Goal: Transaction & Acquisition: Download file/media

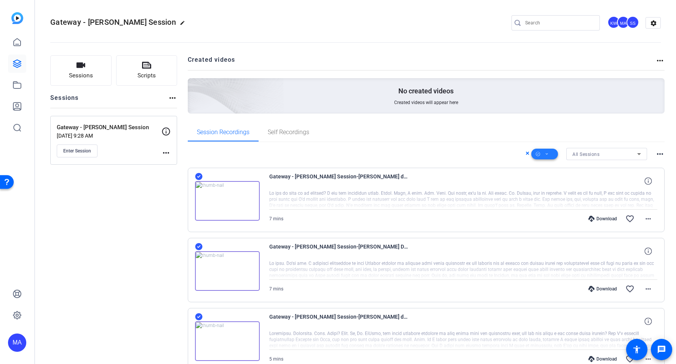
click at [549, 145] on span at bounding box center [544, 154] width 27 height 18
click at [378, 145] on div at bounding box center [338, 182] width 676 height 364
click at [195, 176] on icon at bounding box center [199, 176] width 8 height 9
click at [551, 152] on span at bounding box center [544, 154] width 27 height 18
click at [556, 184] on span "Download Original" at bounding box center [557, 185] width 40 height 9
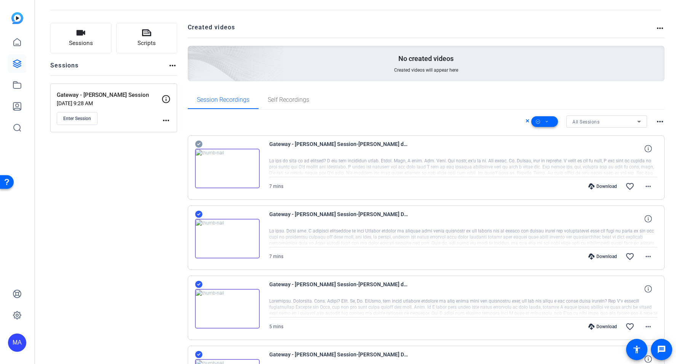
scroll to position [35, 0]
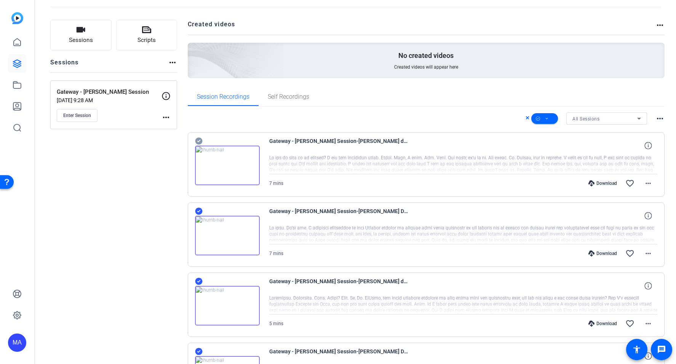
click at [548, 117] on icon at bounding box center [547, 119] width 4 height 10
click at [562, 149] on span "Download Original" at bounding box center [557, 149] width 40 height 9
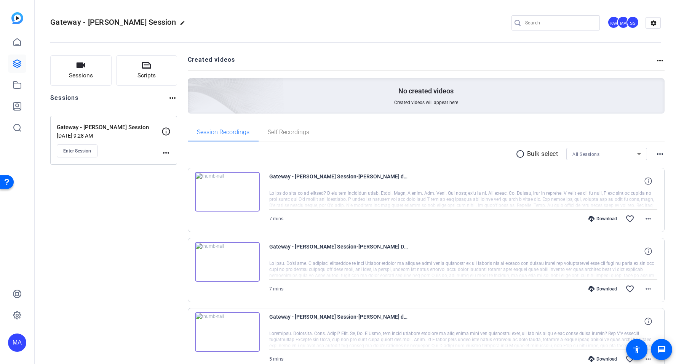
click at [653, 288] on span at bounding box center [648, 289] width 18 height 18
drag, startPoint x: 511, startPoint y: 153, endPoint x: 516, endPoint y: 153, distance: 4.6
click at [511, 153] on div at bounding box center [338, 182] width 676 height 364
click at [522, 153] on mat-icon "radio_button_unchecked" at bounding box center [521, 153] width 11 height 9
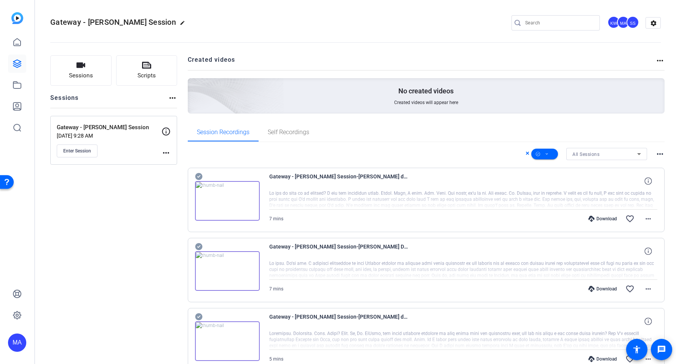
click at [656, 152] on mat-icon "more_horiz" at bounding box center [659, 153] width 9 height 9
click at [589, 154] on div at bounding box center [338, 182] width 676 height 364
click at [528, 153] on icon at bounding box center [527, 153] width 3 height 3
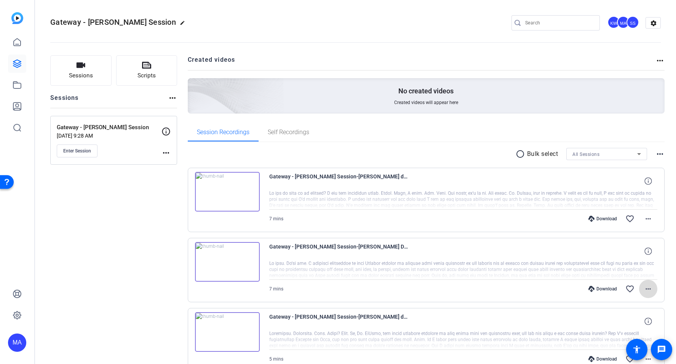
click at [647, 288] on mat-icon "more_horiz" at bounding box center [648, 288] width 9 height 9
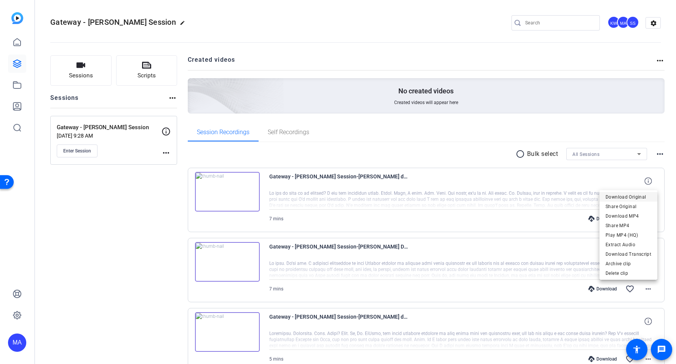
click at [645, 195] on span "Download Original" at bounding box center [629, 196] width 46 height 9
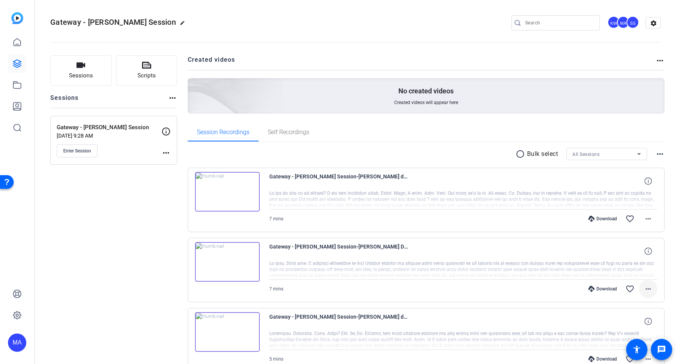
click at [646, 286] on mat-icon "more_horiz" at bounding box center [648, 288] width 9 height 9
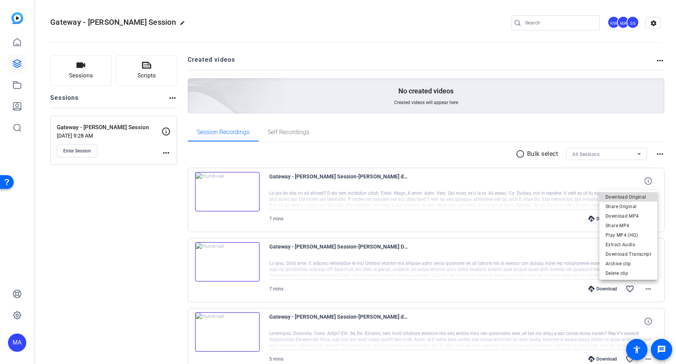
click at [634, 198] on span "Download Original" at bounding box center [629, 196] width 46 height 9
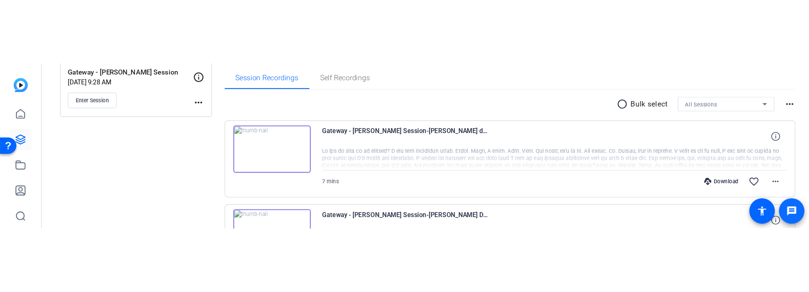
scroll to position [122, 0]
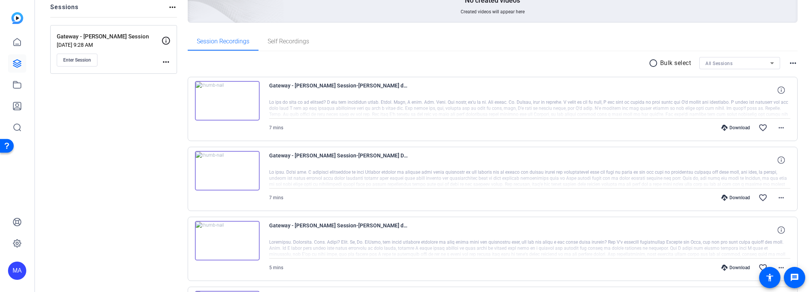
scroll to position [93, 0]
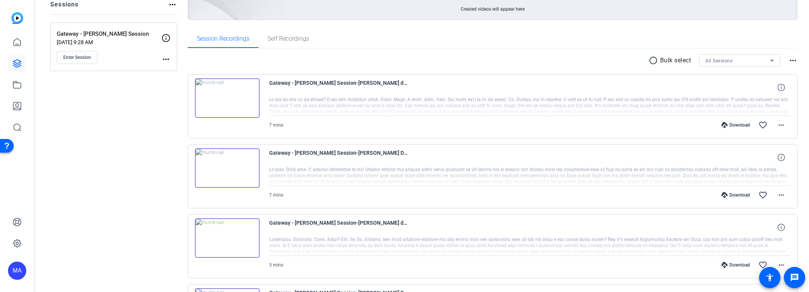
drag, startPoint x: 149, startPoint y: 146, endPoint x: 192, endPoint y: 158, distance: 44.4
click at [193, 159] on div "Gateway - Dr. DeVito Session-Nicholas DeVito1-2025-08-01-12-45-11-117-0 7 mins …" at bounding box center [493, 176] width 610 height 64
click at [456, 165] on div "Gateway - [PERSON_NAME] Session-[PERSON_NAME] DeVito1-2025-08-01-12-45-11-117-0" at bounding box center [530, 158] width 522 height 18
click at [654, 61] on mat-icon "radio_button_unchecked" at bounding box center [654, 60] width 11 height 9
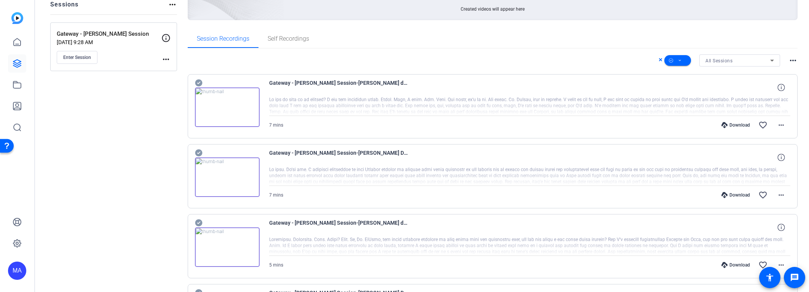
click at [201, 152] on icon at bounding box center [198, 153] width 7 height 7
click at [746, 195] on div "Download" at bounding box center [736, 195] width 36 height 6
click at [787, 193] on span at bounding box center [781, 195] width 18 height 18
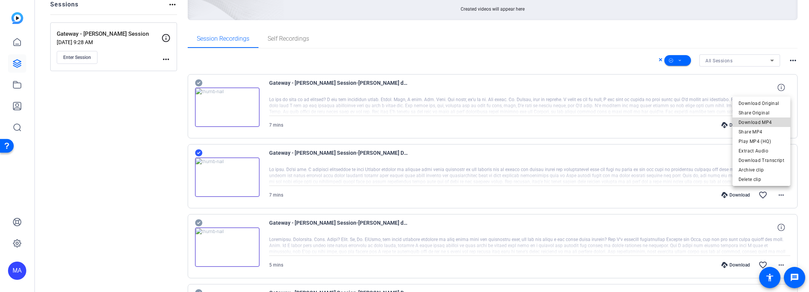
click at [778, 120] on span "Download MP4" at bounding box center [762, 122] width 46 height 9
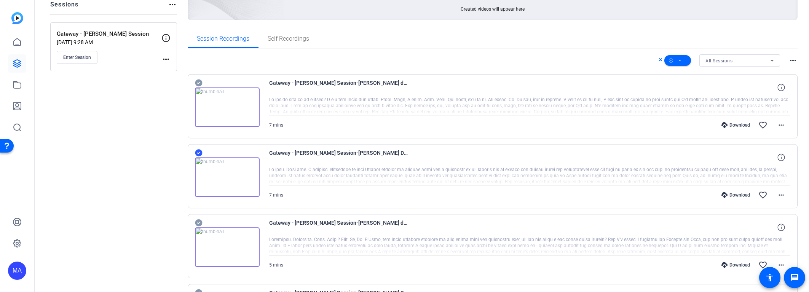
click at [196, 151] on icon at bounding box center [198, 153] width 7 height 7
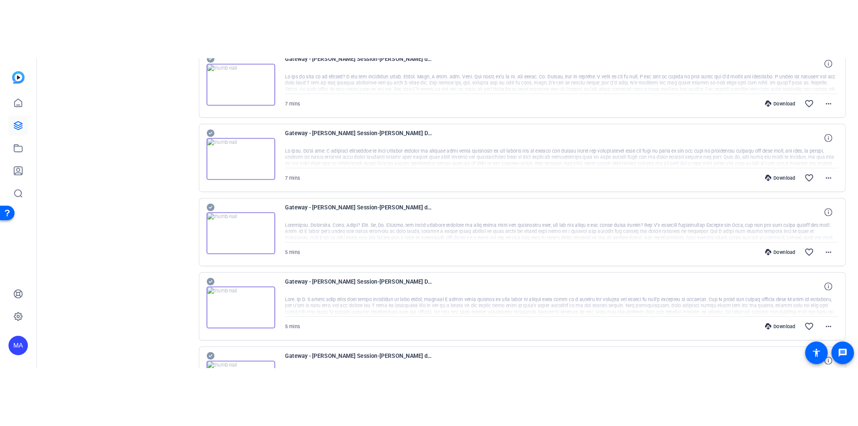
scroll to position [176, 0]
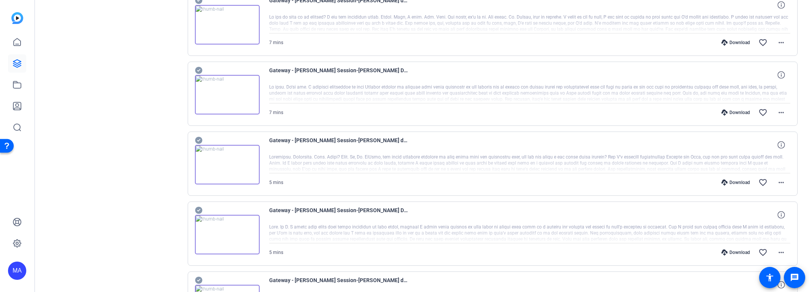
click at [198, 139] on icon at bounding box center [198, 140] width 7 height 7
click at [781, 182] on mat-icon "more_horiz" at bounding box center [781, 182] width 9 height 9
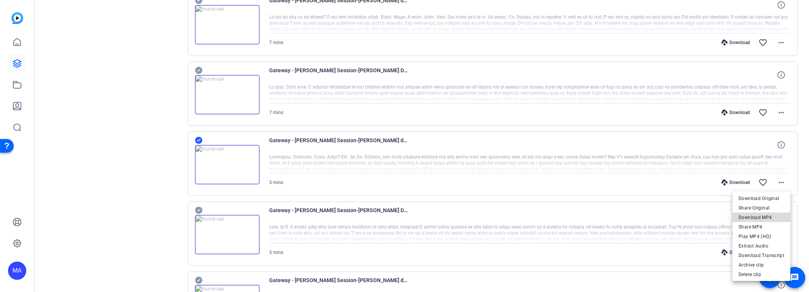
click at [777, 220] on span "Download MP4" at bounding box center [762, 217] width 46 height 9
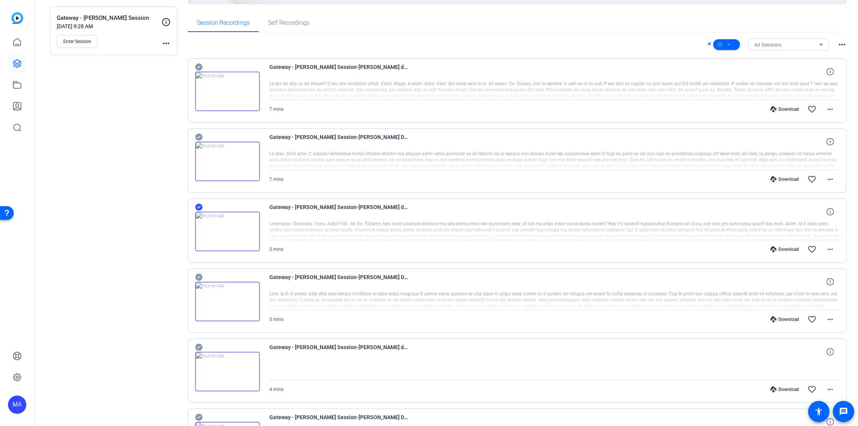
scroll to position [110, 0]
click at [197, 208] on icon at bounding box center [198, 206] width 7 height 7
click at [809, 292] on span at bounding box center [830, 318] width 18 height 18
click at [808, 292] on span "Download MP4" at bounding box center [810, 353] width 46 height 9
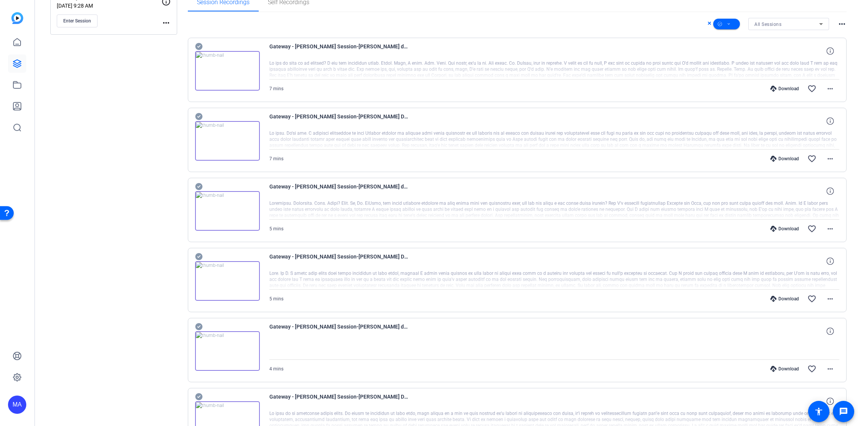
scroll to position [136, 0]
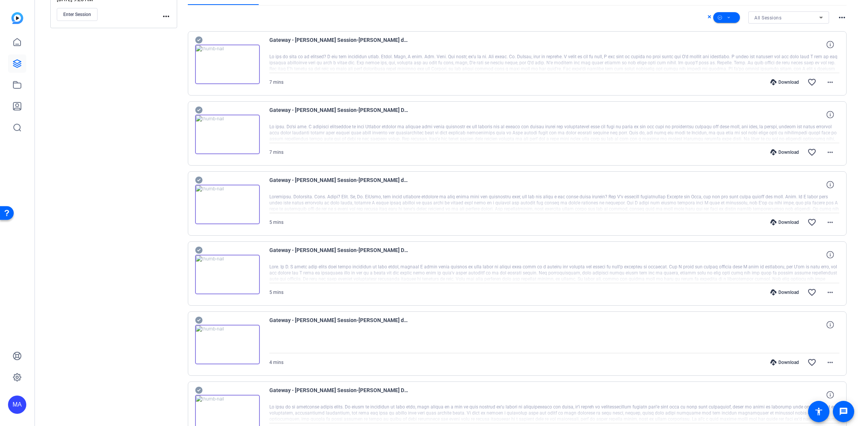
click at [530, 292] on div at bounding box center [554, 343] width 570 height 19
click at [809, 292] on mat-icon "more_horiz" at bounding box center [829, 362] width 9 height 9
click at [808, 288] on span "Download MP4" at bounding box center [805, 289] width 56 height 9
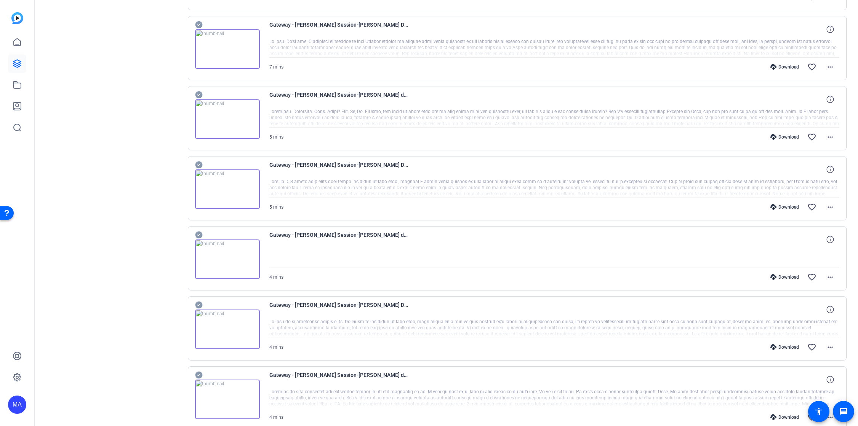
scroll to position [242, 0]
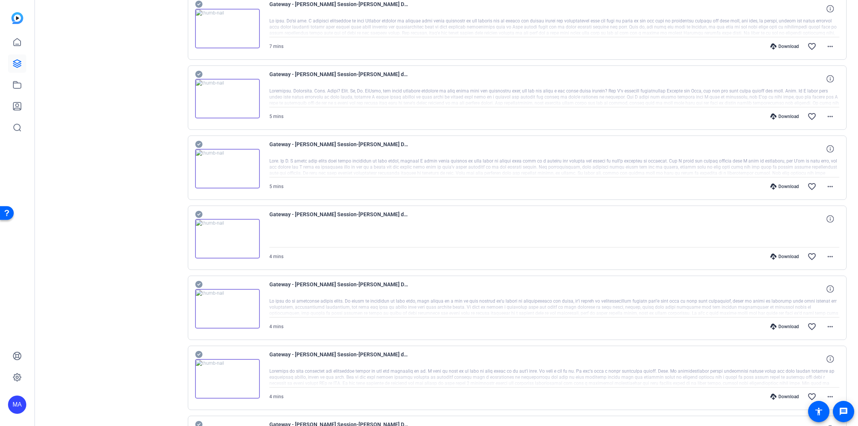
click at [490, 292] on div at bounding box center [554, 307] width 570 height 19
click at [809, 292] on mat-icon "more_horiz" at bounding box center [829, 326] width 9 height 9
click at [809, 292] on span "Download MP4" at bounding box center [810, 361] width 46 height 9
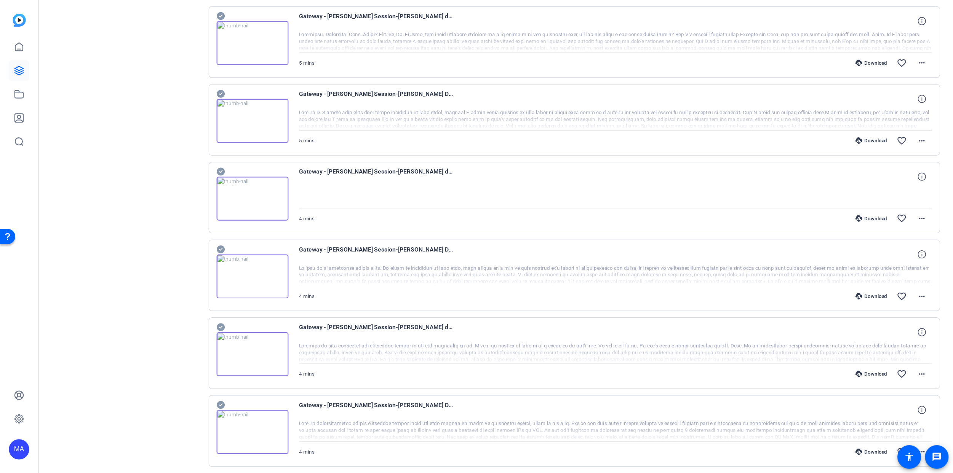
scroll to position [305, 0]
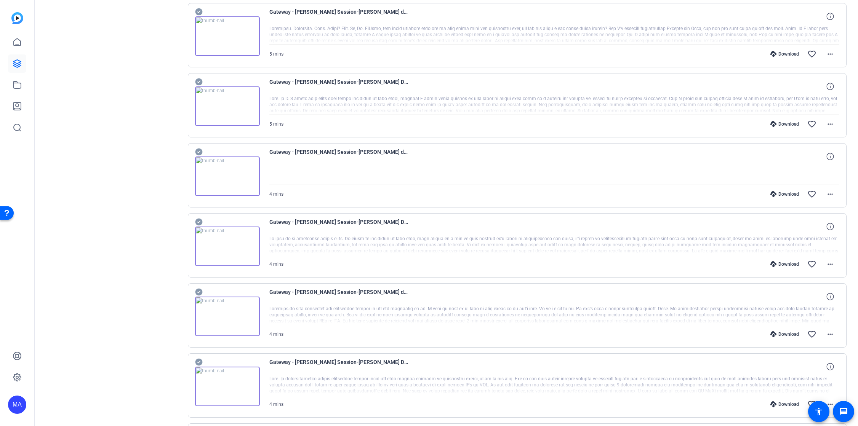
click at [65, 209] on div "Sessions Scripts Sessions more_horiz Gateway - [PERSON_NAME] Session [DATE] 9:2…" at bounding box center [113, 173] width 127 height 845
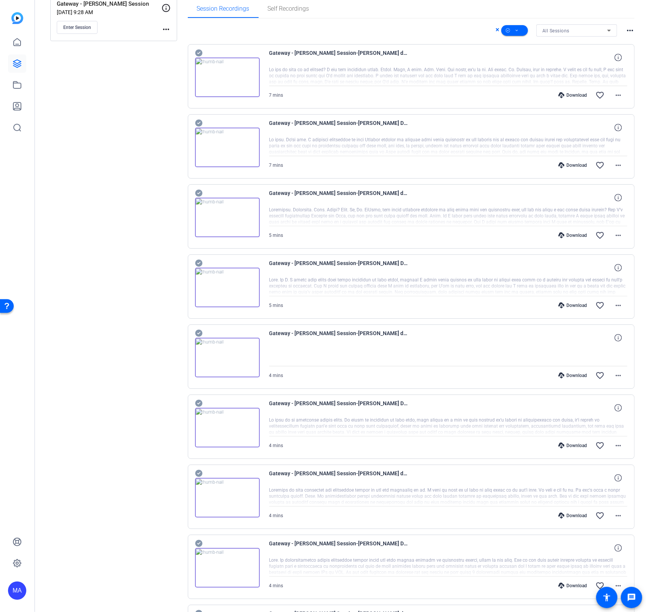
scroll to position [120, 0]
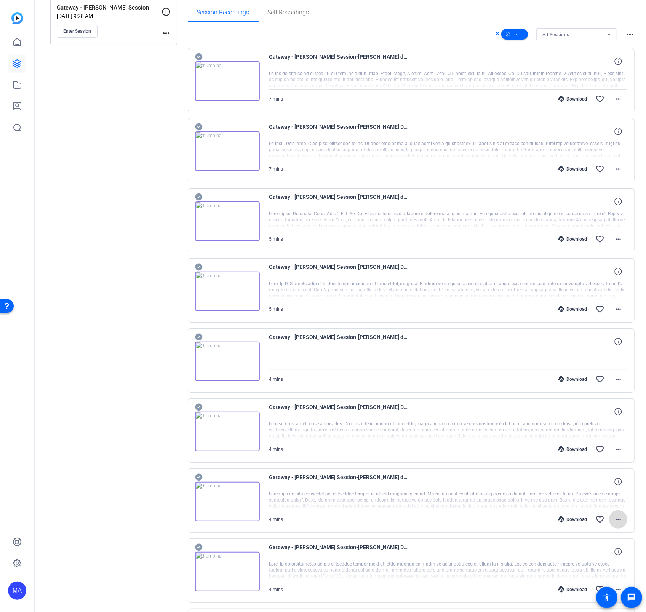
click at [618, 292] on mat-icon "more_horiz" at bounding box center [618, 519] width 9 height 9
click at [612, 292] on span "Download MP4" at bounding box center [599, 443] width 46 height 9
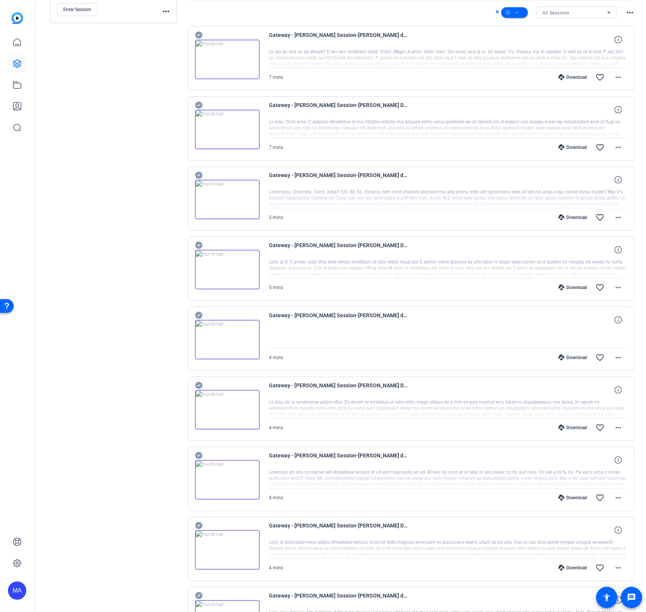
scroll to position [147, 0]
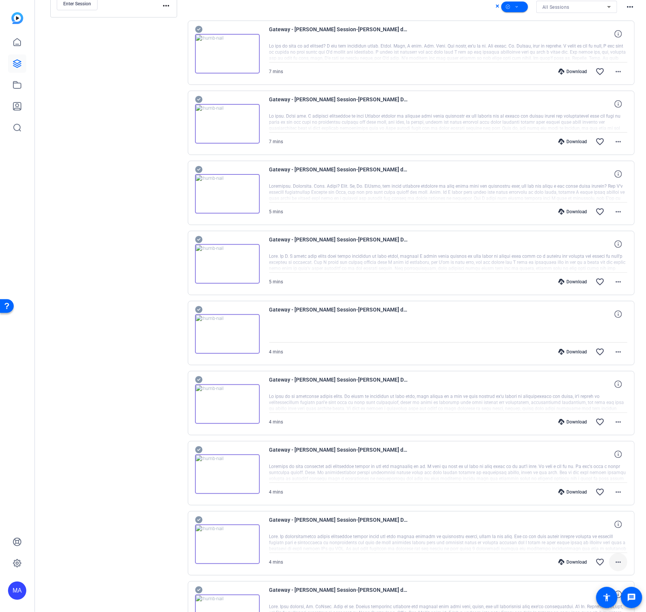
click at [622, 292] on mat-icon "more_horiz" at bounding box center [618, 562] width 9 height 9
click at [597, 292] on span "Download MP4" at bounding box center [599, 485] width 46 height 9
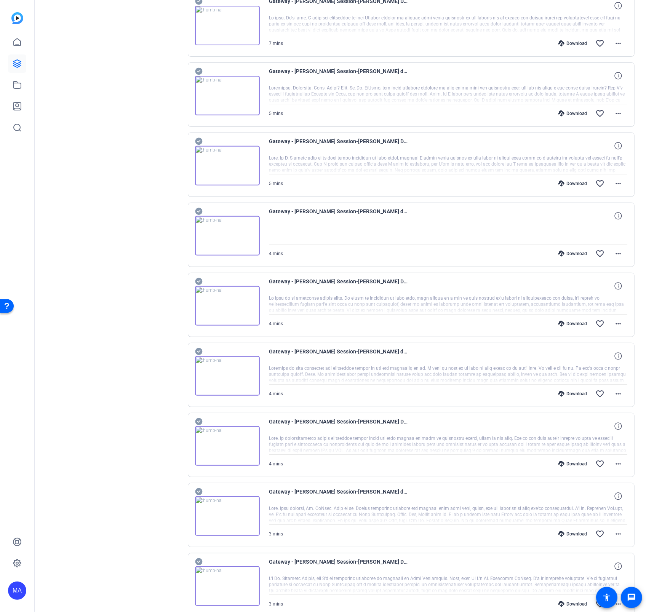
scroll to position [293, 0]
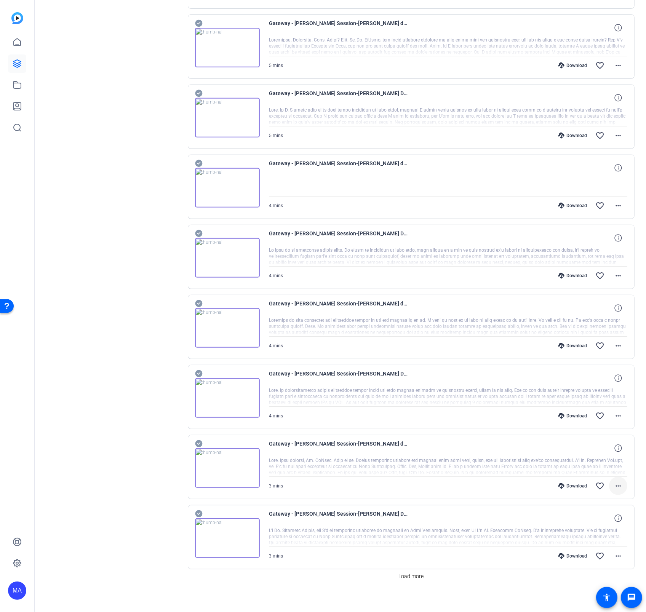
click at [618, 292] on mat-icon "more_horiz" at bounding box center [618, 485] width 9 height 9
click at [601, 292] on span "Download MP4" at bounding box center [599, 516] width 46 height 9
click at [617, 292] on mat-icon "more_horiz" at bounding box center [618, 555] width 9 height 9
click at [577, 292] on span "Download Original" at bounding box center [599, 459] width 46 height 9
click at [625, 292] on span at bounding box center [618, 556] width 18 height 18
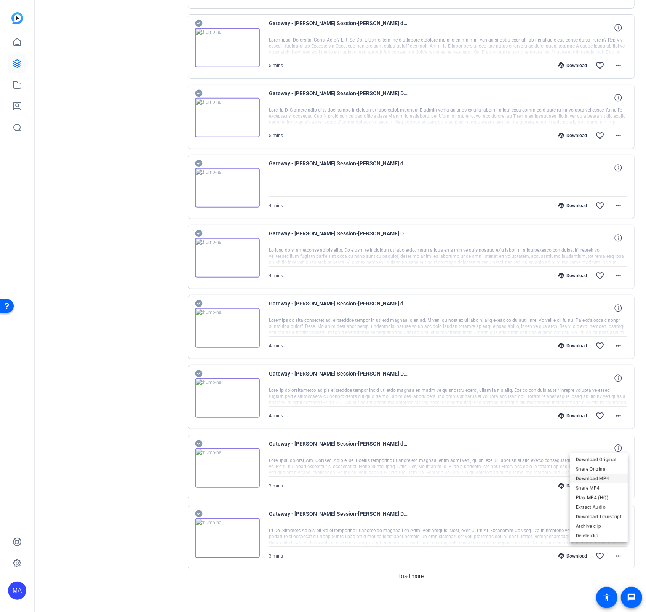
click at [601, 292] on span "Download MP4" at bounding box center [599, 478] width 46 height 9
click at [415, 292] on span at bounding box center [410, 576] width 31 height 18
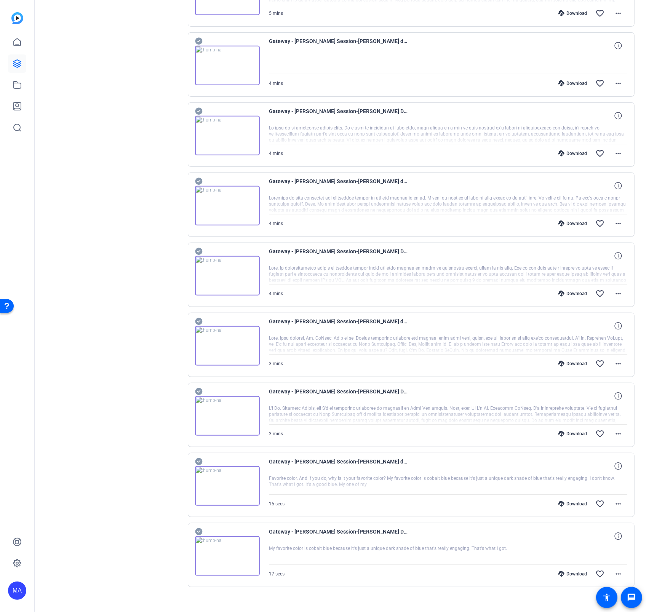
scroll to position [419, 0]
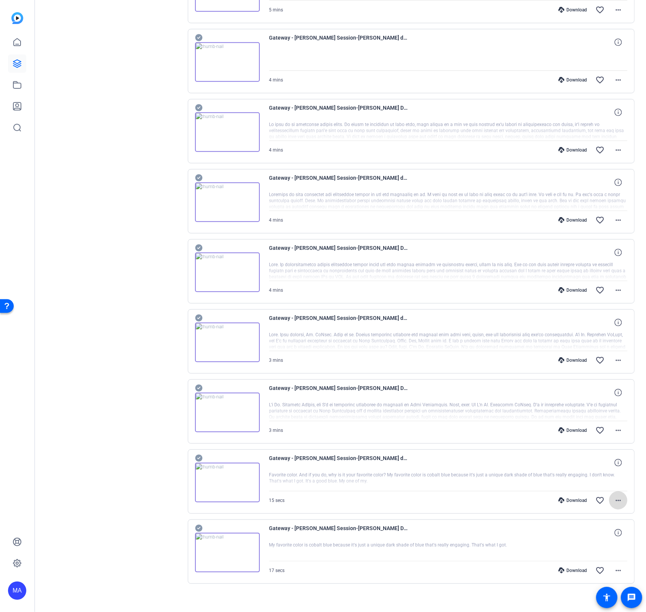
click at [613, 292] on span at bounding box center [618, 500] width 18 height 18
click at [606, 292] on span "Download MP4" at bounding box center [599, 530] width 46 height 9
click at [622, 292] on mat-icon "more_horiz" at bounding box center [618, 570] width 9 height 9
click at [607, 292] on span "Download MP4" at bounding box center [599, 491] width 46 height 9
click at [67, 21] on div "Sessions Scripts Sessions more_horiz Gateway - [PERSON_NAME] Session [DATE] 9:2…" at bounding box center [113, 122] width 127 height 972
